Goal: Information Seeking & Learning: Learn about a topic

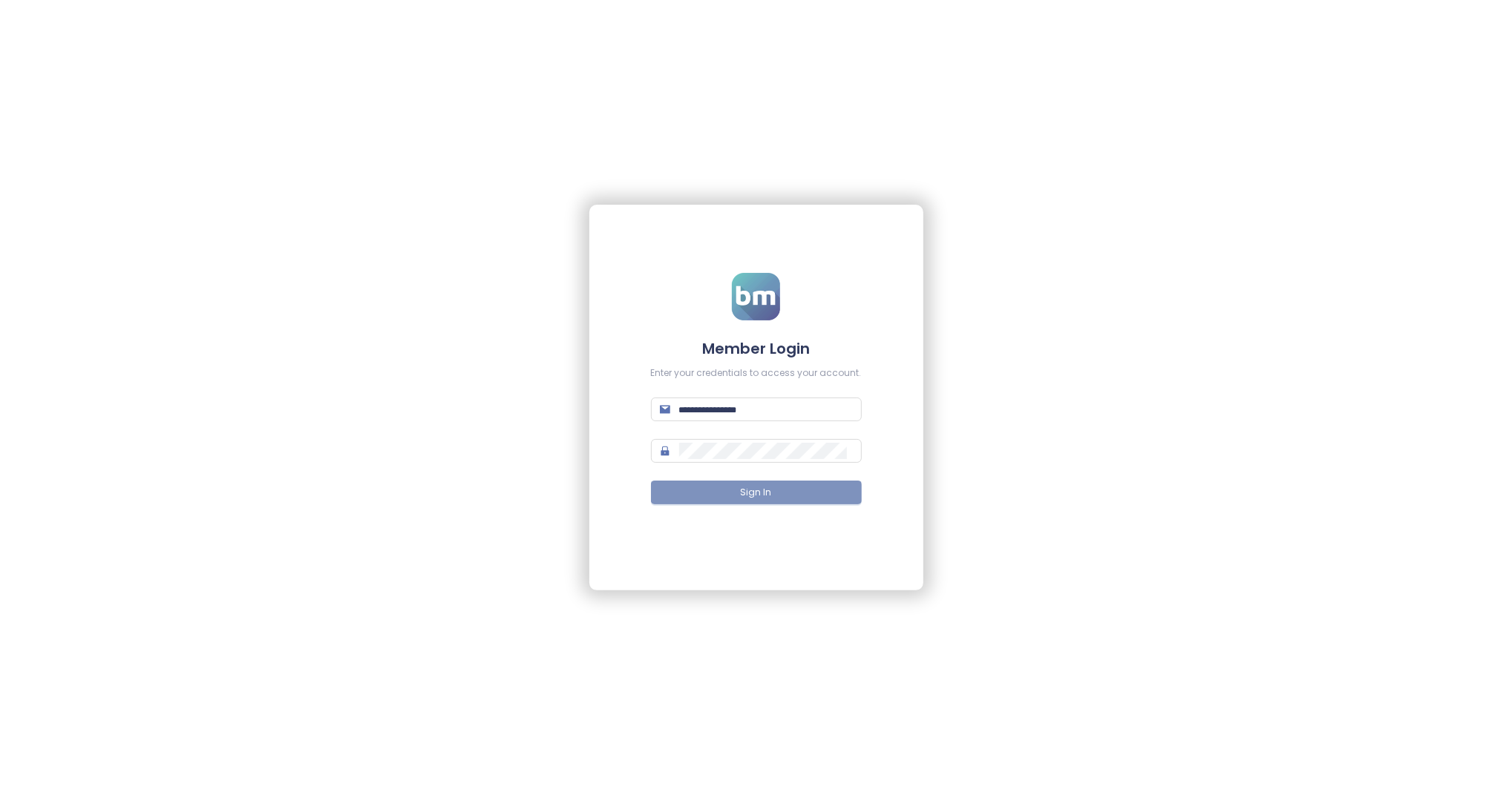
type input "**********"
click at [750, 484] on button "Sign In" at bounding box center [756, 493] width 211 height 24
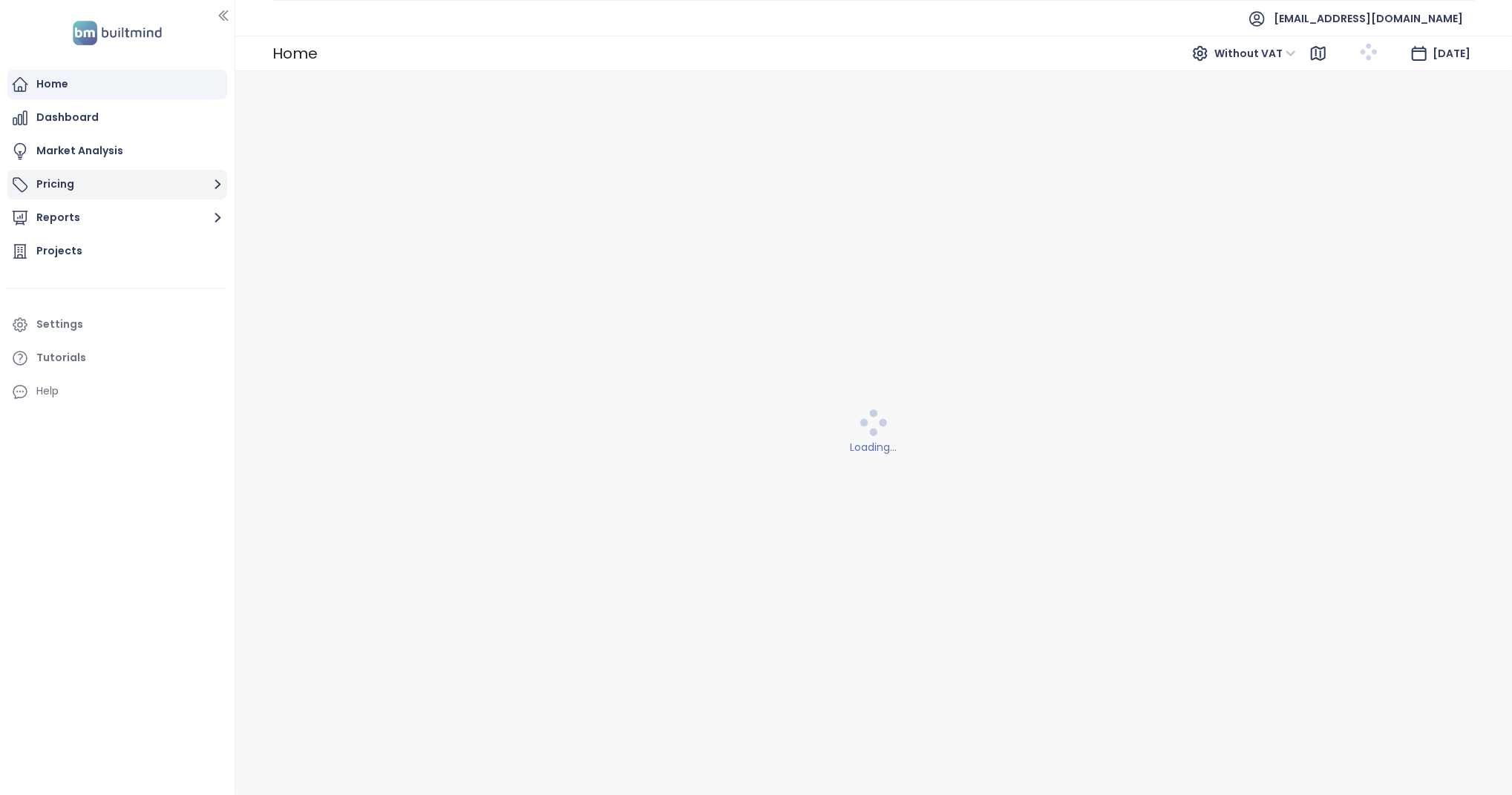
click at [89, 183] on button "Pricing" at bounding box center [117, 184] width 219 height 29
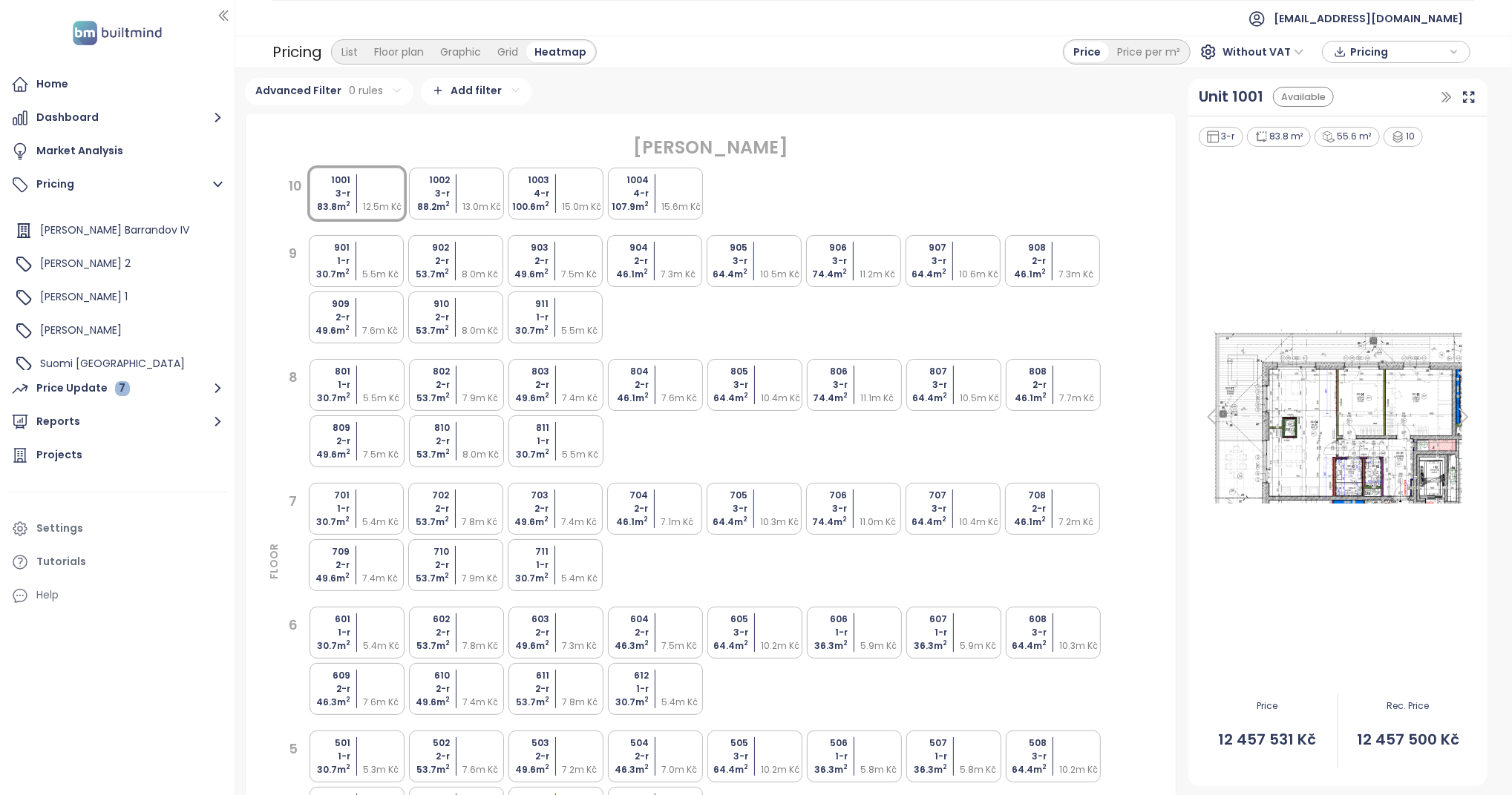
scroll to position [169, 0]
click at [145, 278] on div "[PERSON_NAME] 1" at bounding box center [117, 285] width 212 height 29
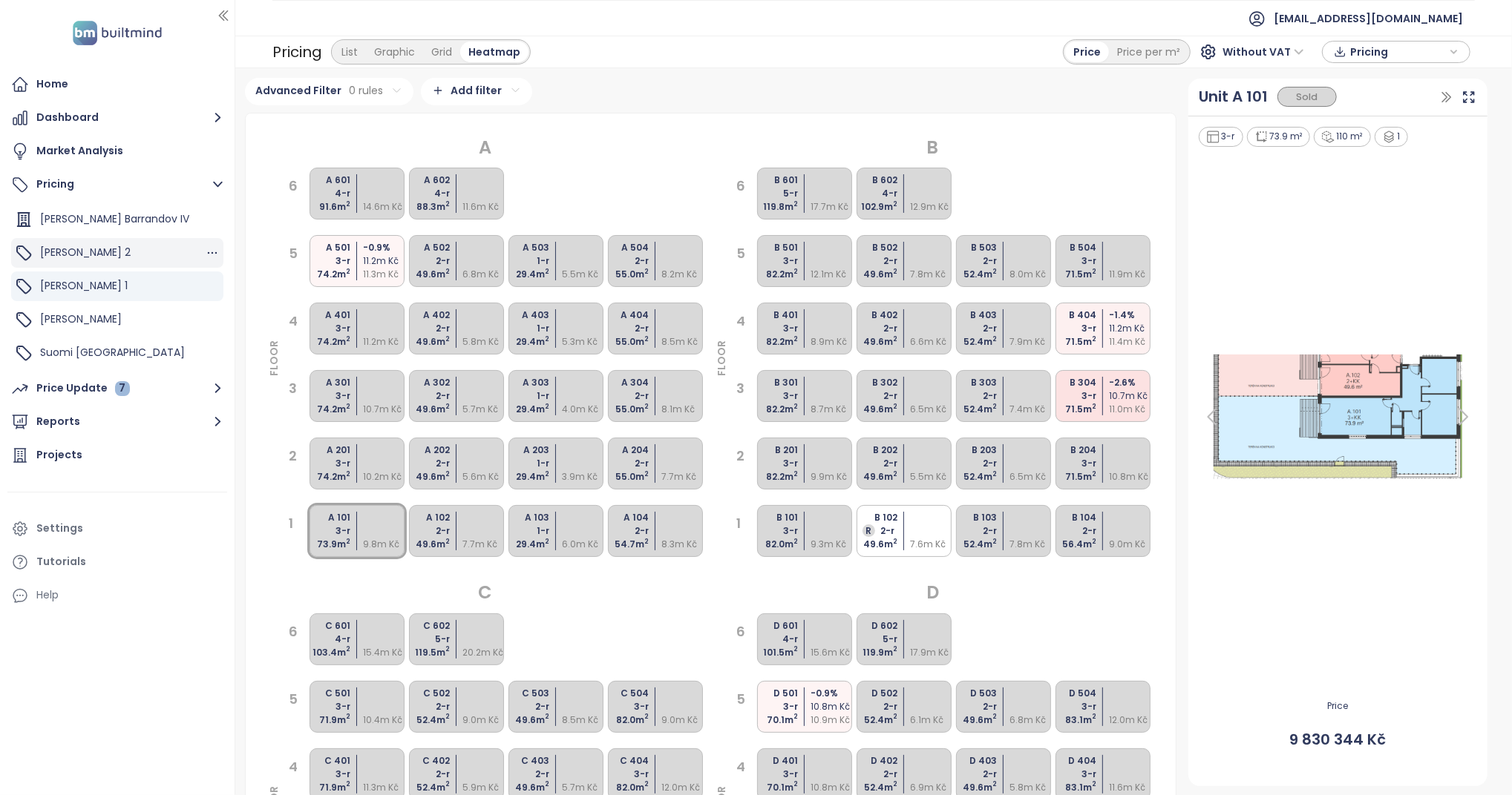
click at [158, 257] on div "[PERSON_NAME] 2" at bounding box center [117, 252] width 212 height 29
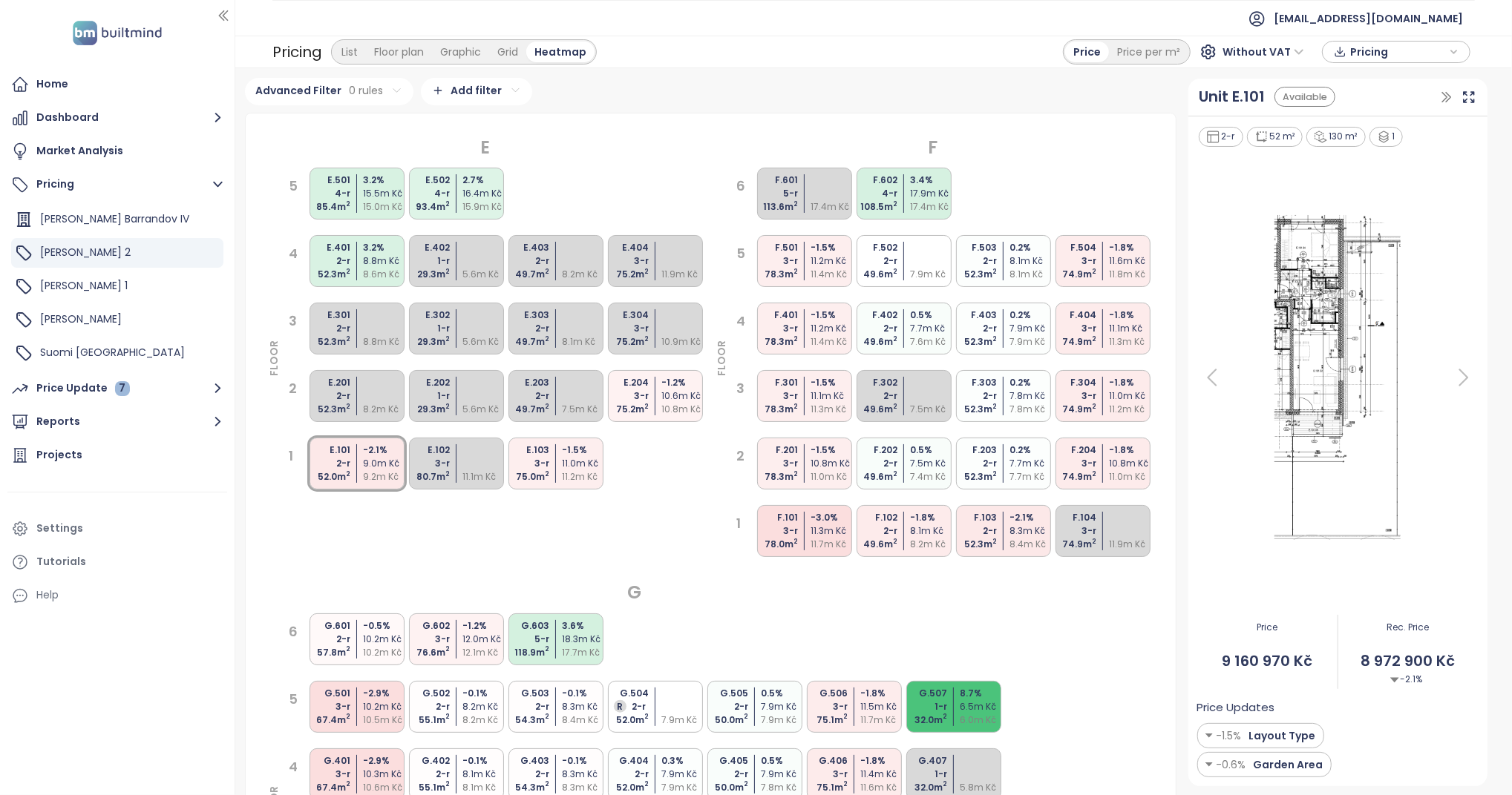
click at [853, 200] on div "4-r" at bounding box center [875, 194] width 43 height 13
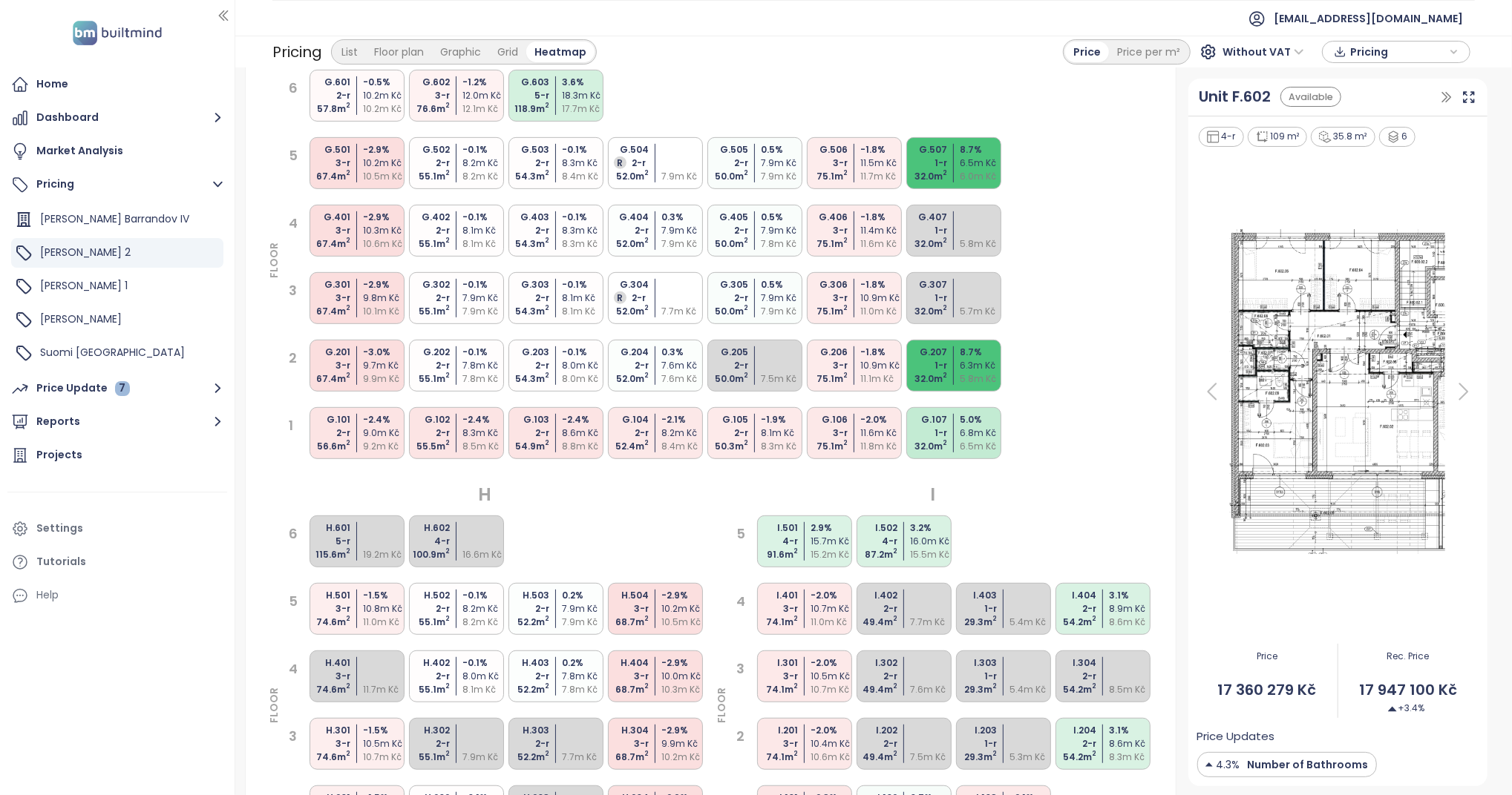
scroll to position [549, 0]
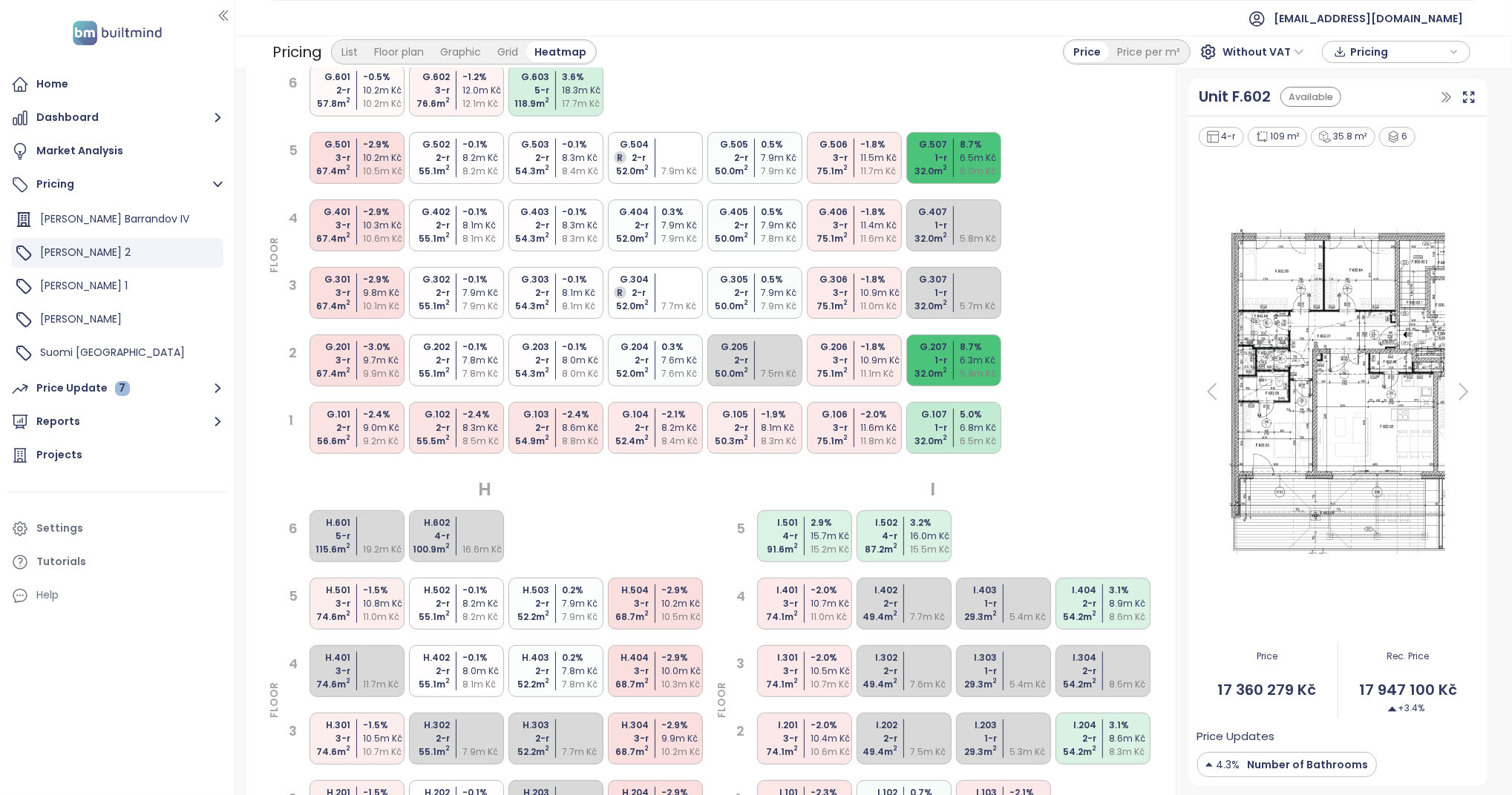
click at [945, 172] on sup "2" at bounding box center [945, 167] width 5 height 9
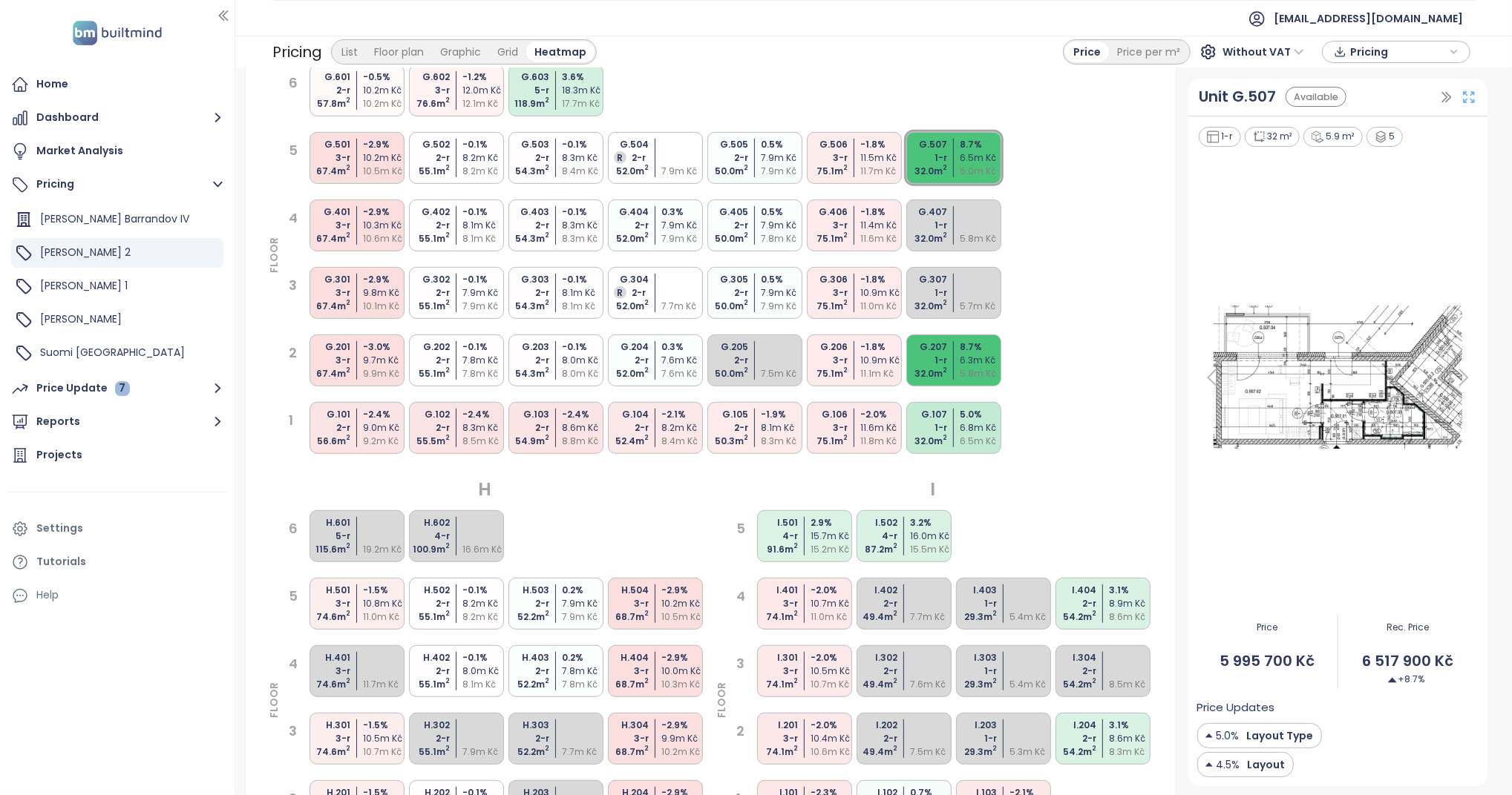
click at [1461, 92] on icon at bounding box center [1469, 97] width 15 height 15
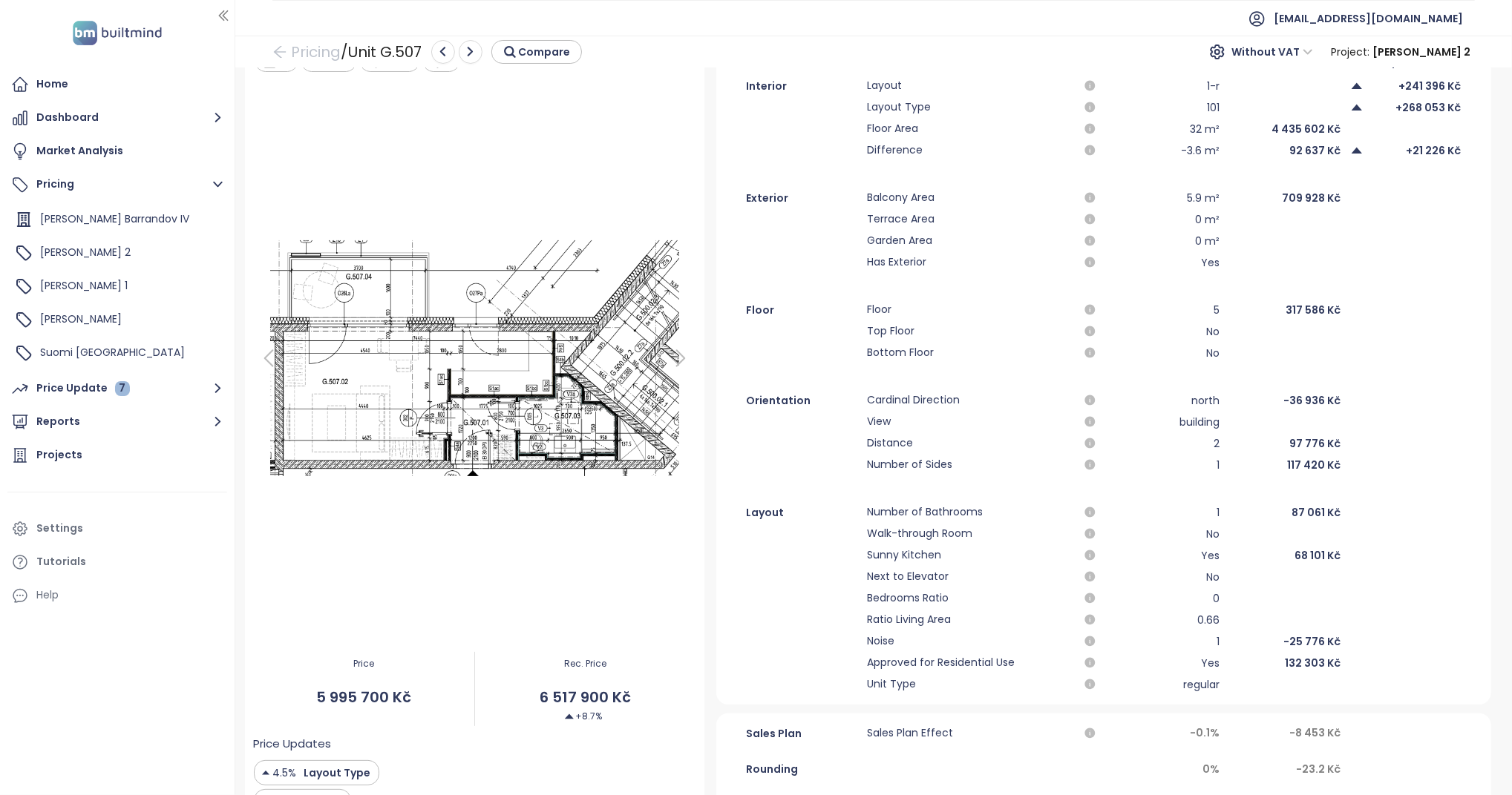
scroll to position [67, 0]
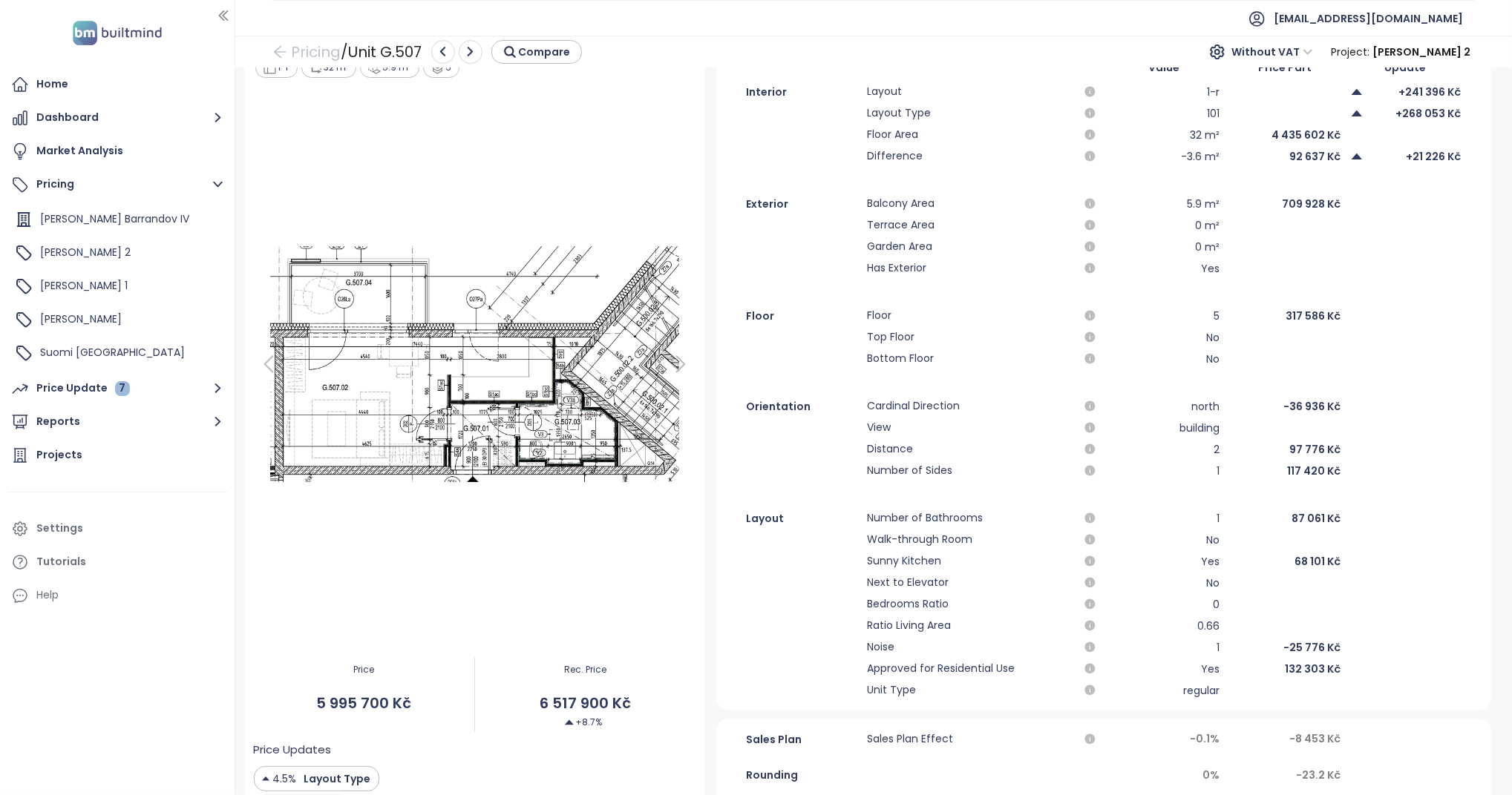
click at [1201, 203] on div "5.9 m²" at bounding box center [1164, 203] width 112 height 18
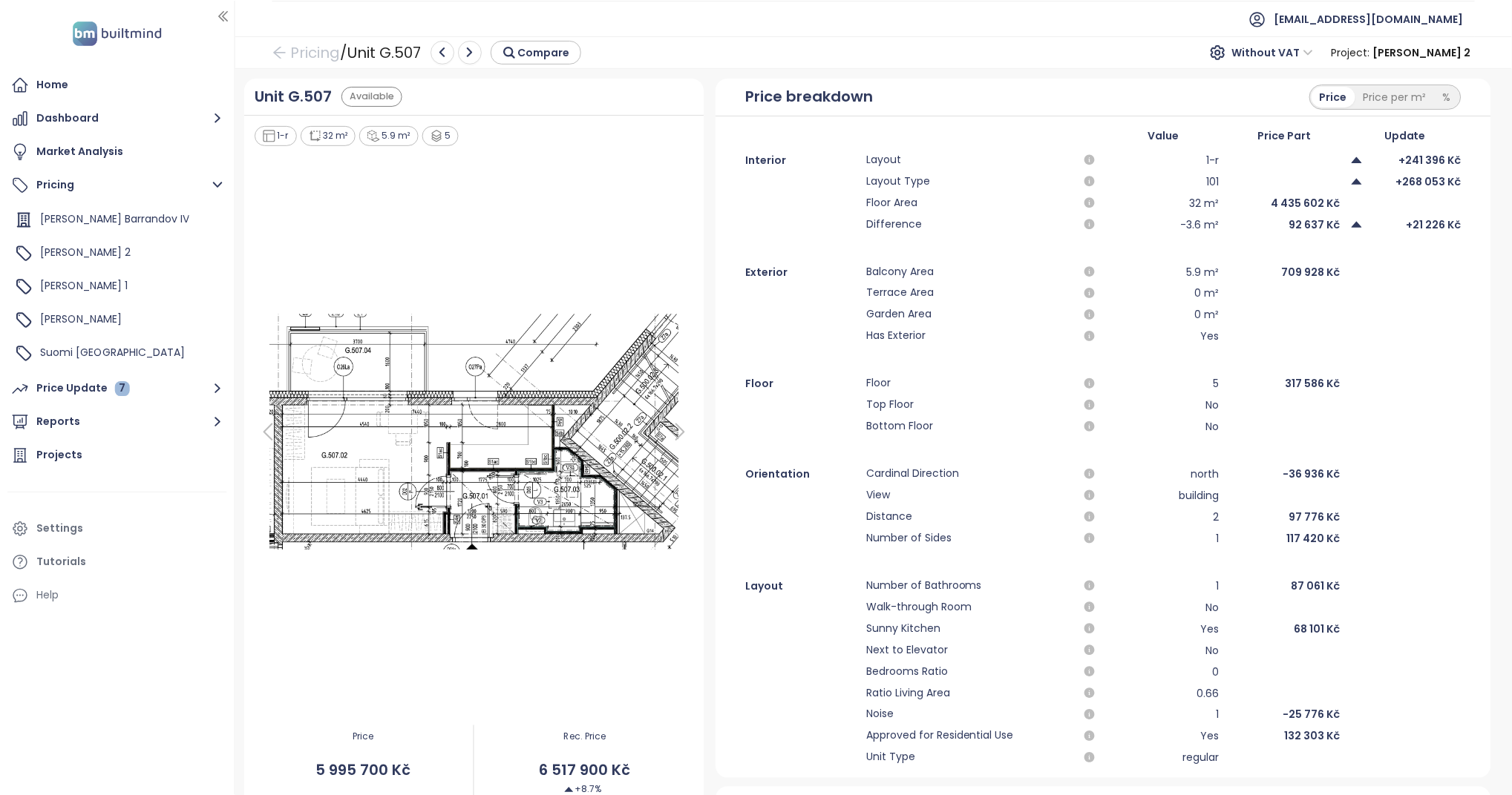
scroll to position [169, 0]
